Goal: Task Accomplishment & Management: Manage account settings

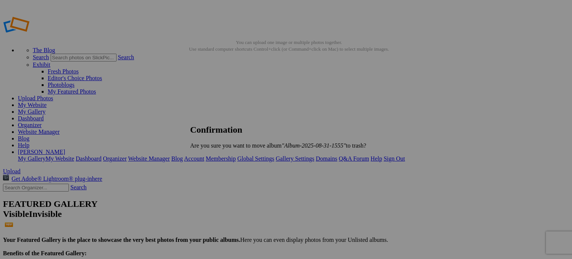
click at [215, 159] on span "Yes" at bounding box center [211, 158] width 9 height 6
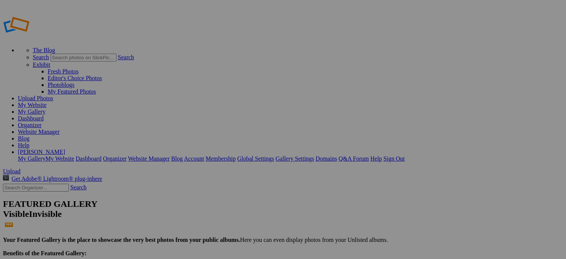
drag, startPoint x: 220, startPoint y: 41, endPoint x: 104, endPoint y: 39, distance: 115.8
type input "Photo of the week"
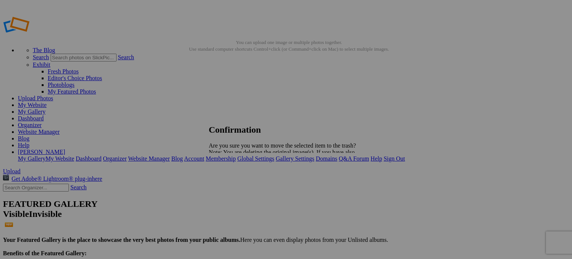
click at [234, 178] on span "Yes" at bounding box center [229, 178] width 9 height 6
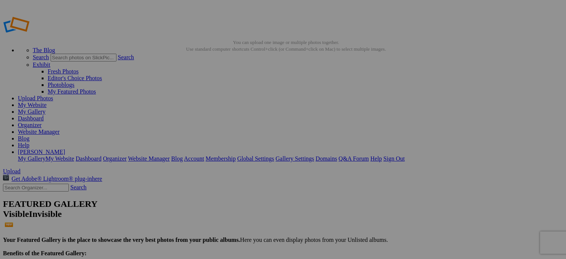
click at [60, 128] on link "Website Manager" at bounding box center [39, 131] width 42 height 6
